Goal: Information Seeking & Learning: Learn about a topic

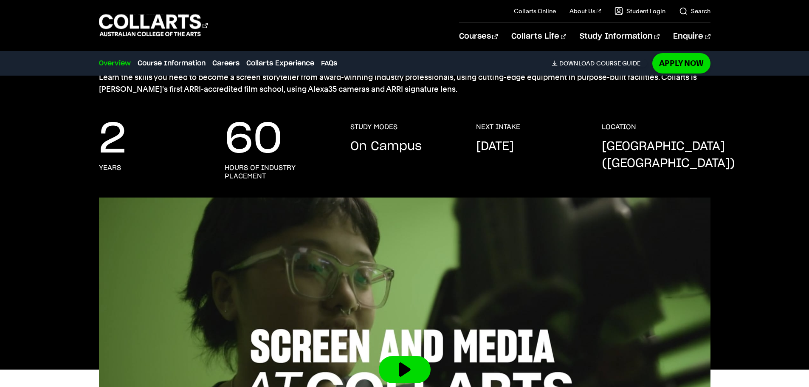
scroll to position [382, 0]
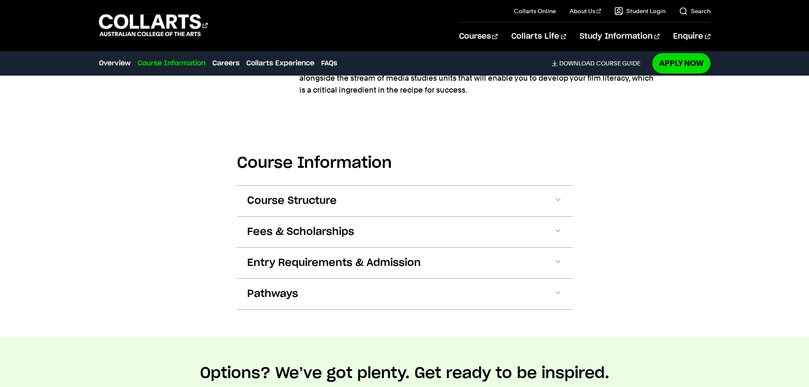
scroll to position [680, 0]
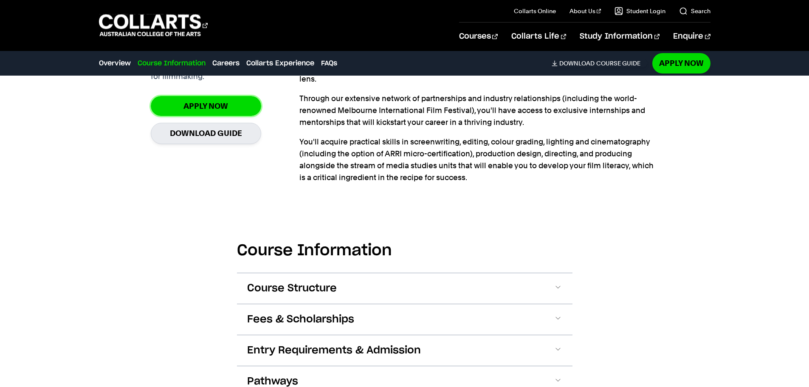
drag, startPoint x: 210, startPoint y: 110, endPoint x: 203, endPoint y: 109, distance: 7.3
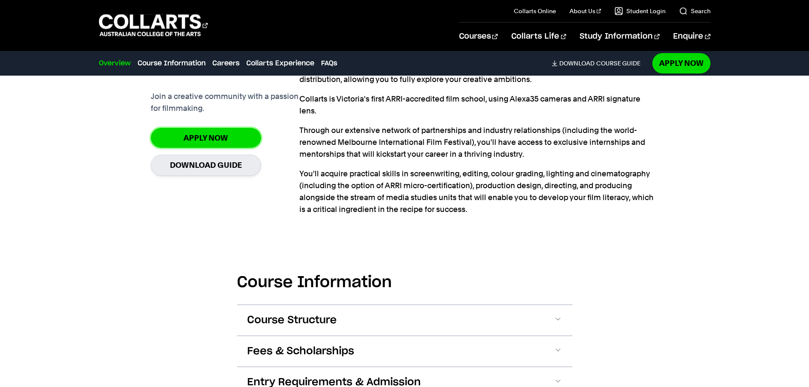
scroll to position [722, 0]
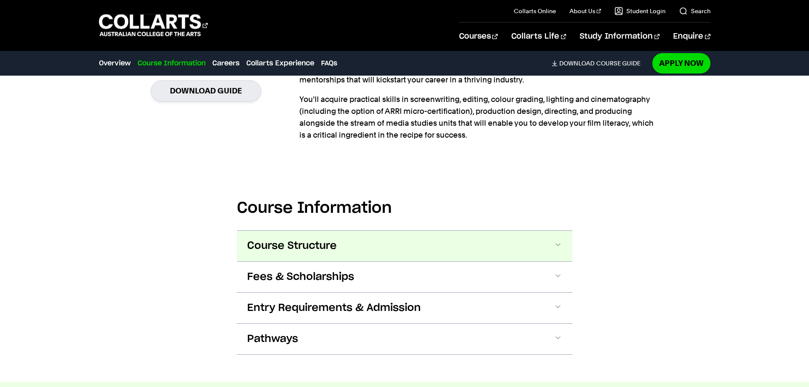
click at [332, 252] on span "Course Structure" at bounding box center [292, 246] width 90 height 14
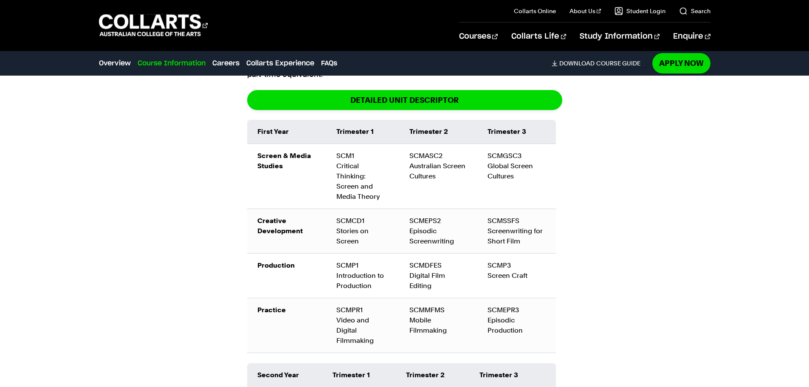
scroll to position [961, 0]
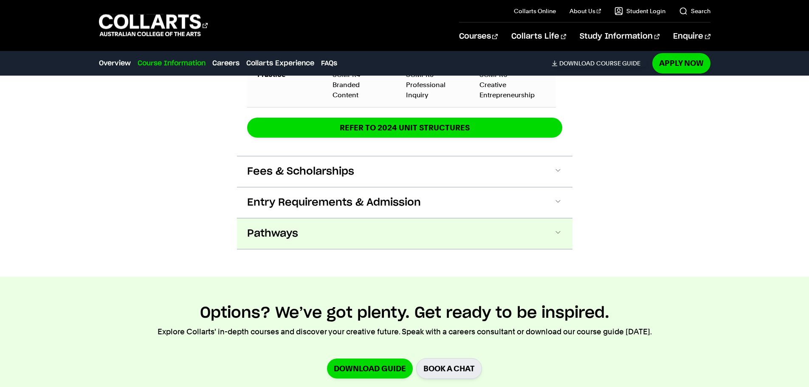
click at [290, 227] on span "Pathways" at bounding box center [272, 234] width 51 height 14
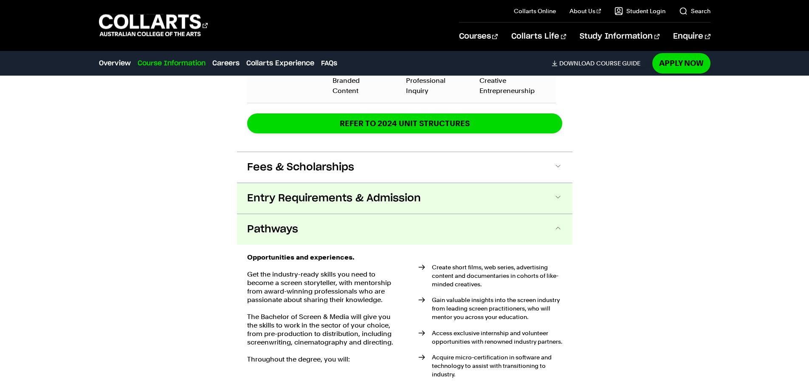
click at [320, 192] on span "Entry Requirements & Admission" at bounding box center [334, 199] width 174 height 14
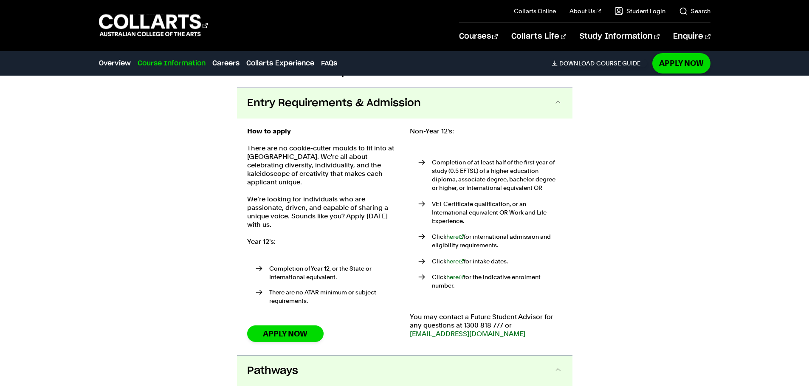
scroll to position [1529, 0]
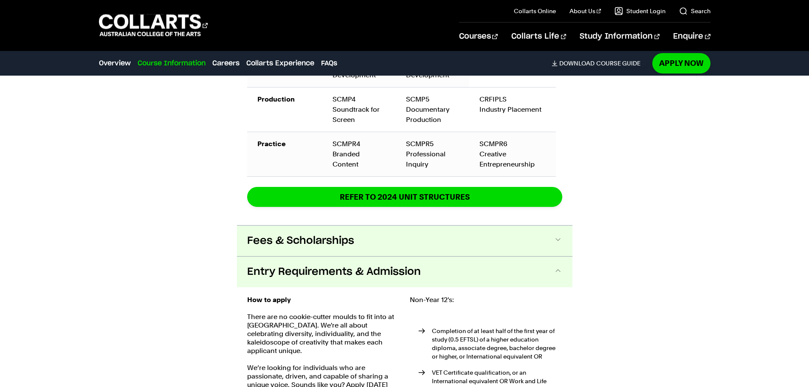
click at [348, 234] on span "Fees & Scholarships" at bounding box center [300, 241] width 107 height 14
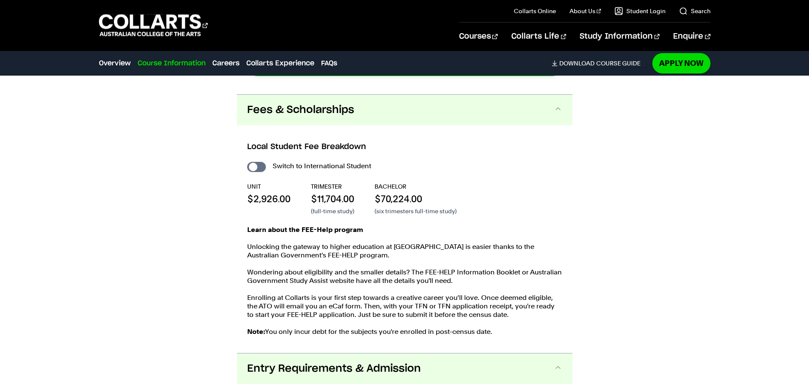
scroll to position [1498, 0]
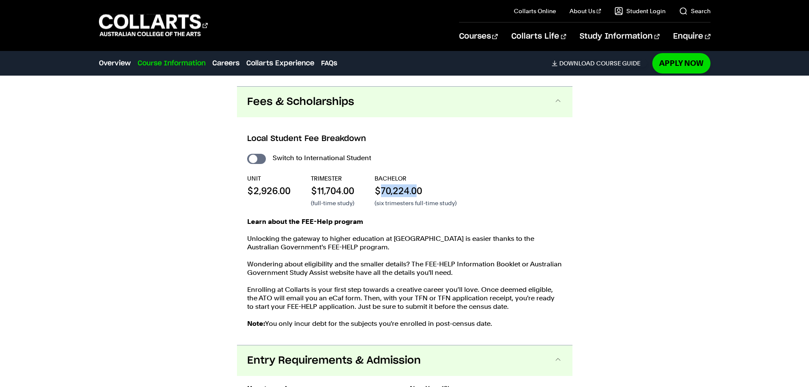
drag, startPoint x: 421, startPoint y: 177, endPoint x: 382, endPoint y: 177, distance: 38.7
click at [382, 184] on p "$70,224.00" at bounding box center [416, 190] width 82 height 13
click at [474, 181] on div "UNIT $2,926.00 TRIMESTER $11,704.00 (full-time study) BACHELOR $70,224.00 (six …" at bounding box center [404, 190] width 315 height 33
drag, startPoint x: 441, startPoint y: 180, endPoint x: 377, endPoint y: 179, distance: 64.2
click at [376, 184] on p "$70,224.00" at bounding box center [416, 190] width 82 height 13
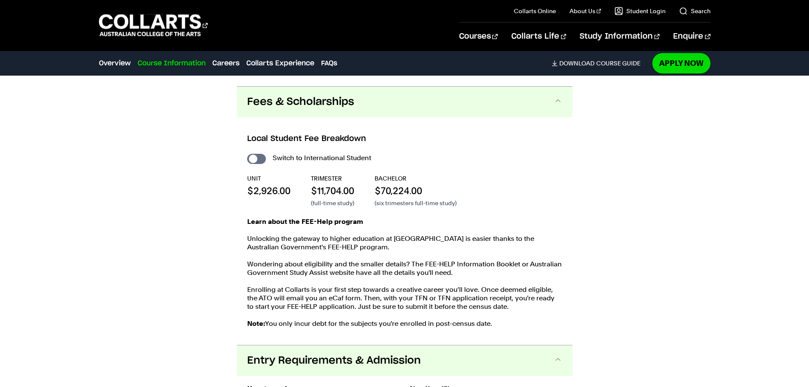
click at [381, 218] on p "Learn about the FEE-Help program" at bounding box center [404, 222] width 315 height 8
drag, startPoint x: 408, startPoint y: 180, endPoint x: 375, endPoint y: 180, distance: 33.1
click at [375, 180] on div "UNIT $2,926.00 TRIMESTER $11,704.00 (full-time study) BACHELOR $70,224.00 (six …" at bounding box center [404, 190] width 315 height 33
click at [490, 206] on div "Switch to International Student UNIT $2,926.00 TRIMESTER $11,704.00 (full-time …" at bounding box center [404, 244] width 315 height 184
drag, startPoint x: 435, startPoint y: 183, endPoint x: 377, endPoint y: 179, distance: 58.3
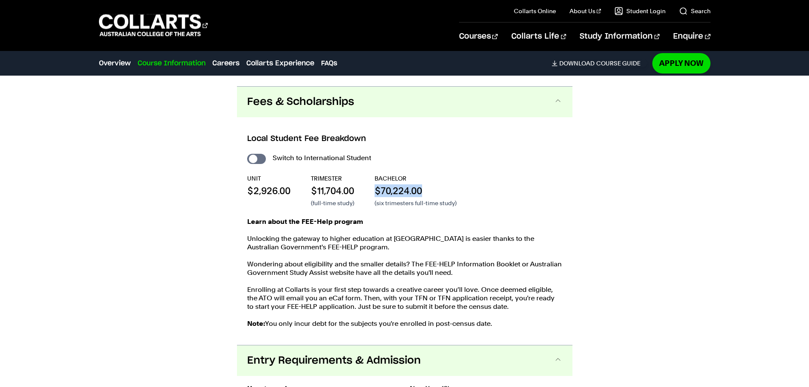
click at [377, 184] on p "$70,224.00" at bounding box center [416, 190] width 82 height 13
click at [464, 218] on p "Learn about the FEE-Help program" at bounding box center [404, 222] width 315 height 8
drag, startPoint x: 428, startPoint y: 178, endPoint x: 376, endPoint y: 180, distance: 52.3
click at [376, 184] on p "$70,224.00" at bounding box center [416, 190] width 82 height 13
click at [479, 200] on div "Switch to International Student UNIT $2,926.00 TRIMESTER $11,704.00 (full-time …" at bounding box center [404, 244] width 315 height 184
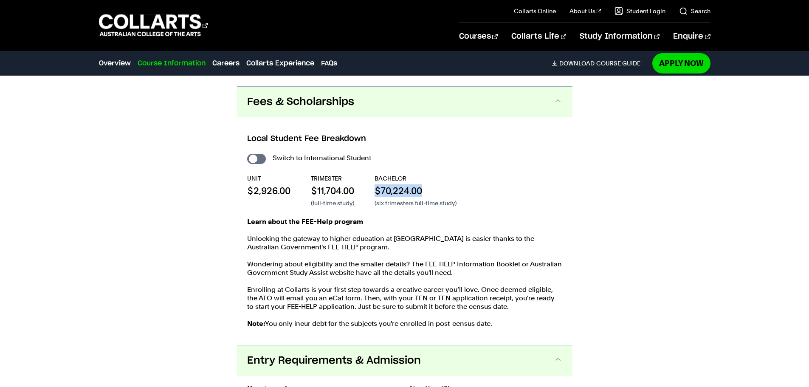
drag, startPoint x: 429, startPoint y: 175, endPoint x: 370, endPoint y: 174, distance: 59.1
click at [370, 174] on div "UNIT $2,926.00 TRIMESTER $11,704.00 (full-time study) BACHELOR $70,224.00 (six …" at bounding box center [404, 190] width 315 height 33
click at [411, 204] on div "Switch to International Student UNIT $2,926.00 TRIMESTER $11,704.00 (full-time …" at bounding box center [404, 244] width 315 height 184
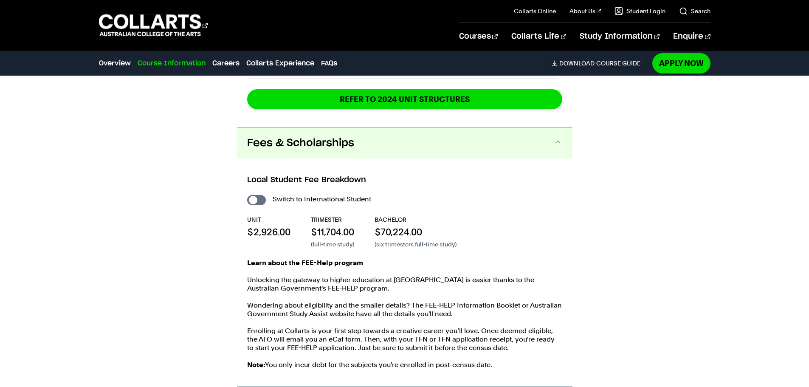
scroll to position [1456, 0]
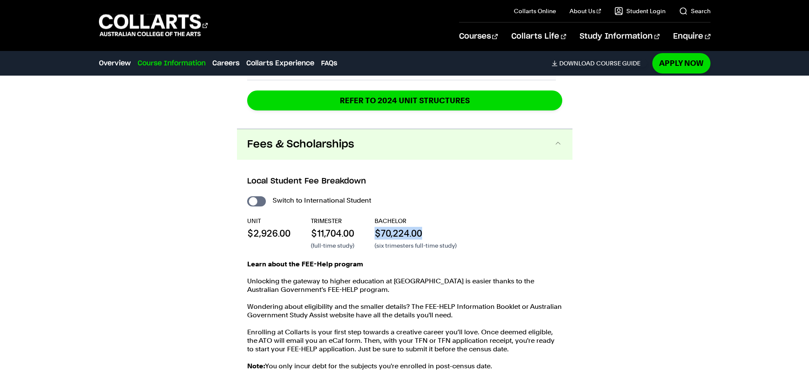
drag, startPoint x: 437, startPoint y: 226, endPoint x: 371, endPoint y: 223, distance: 65.5
click at [371, 223] on div "UNIT $2,926.00 TRIMESTER $11,704.00 (full-time study) BACHELOR $70,224.00 (six …" at bounding box center [404, 233] width 315 height 33
click at [396, 241] on p "(six trimesters full-time study)" at bounding box center [416, 245] width 82 height 8
drag, startPoint x: 408, startPoint y: 219, endPoint x: 389, endPoint y: 217, distance: 19.6
click at [373, 218] on div "UNIT $2,926.00 TRIMESTER $11,704.00 (full-time study) BACHELOR $70,224.00 (six …" at bounding box center [404, 233] width 315 height 33
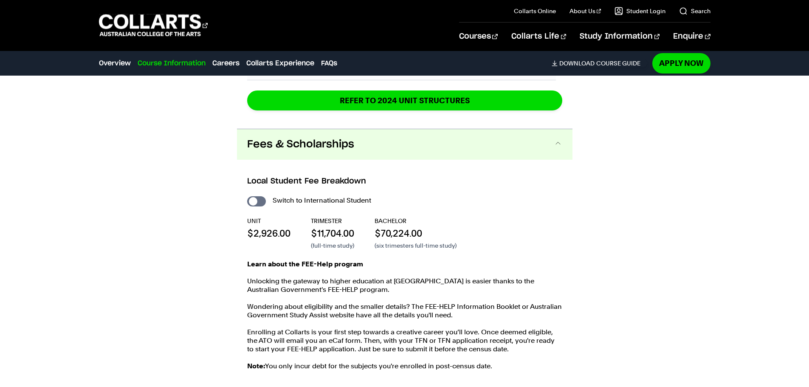
click at [455, 227] on p "$70,224.00" at bounding box center [416, 233] width 82 height 13
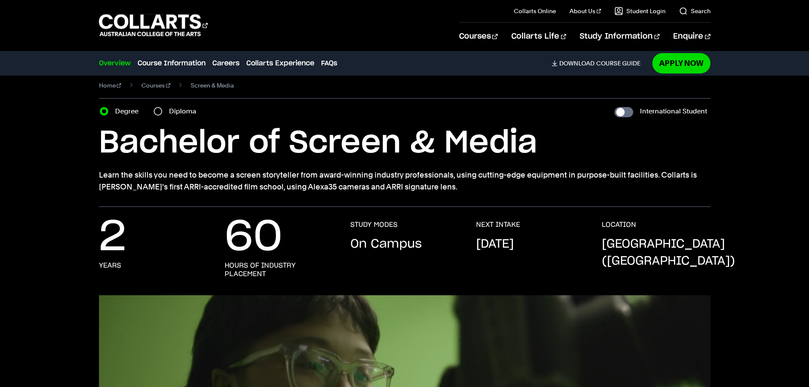
scroll to position [4, 0]
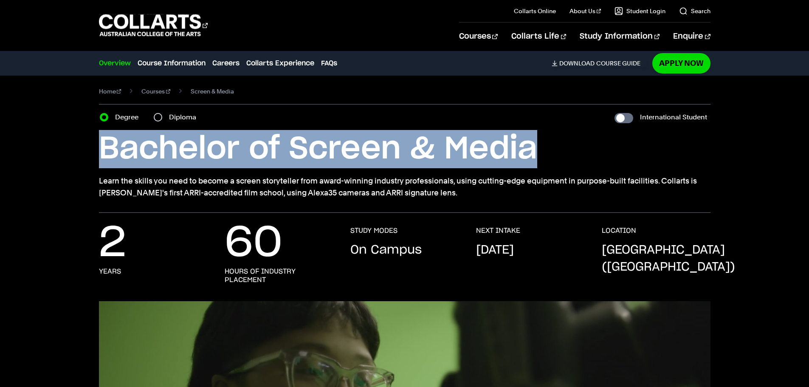
drag, startPoint x: 102, startPoint y: 155, endPoint x: 545, endPoint y: 142, distance: 443.7
click at [545, 142] on h1 "Bachelor of Screen & Media" at bounding box center [405, 149] width 612 height 38
copy h1 "Bachelor of Screen & Media"
